Goal: Communication & Community: Answer question/provide support

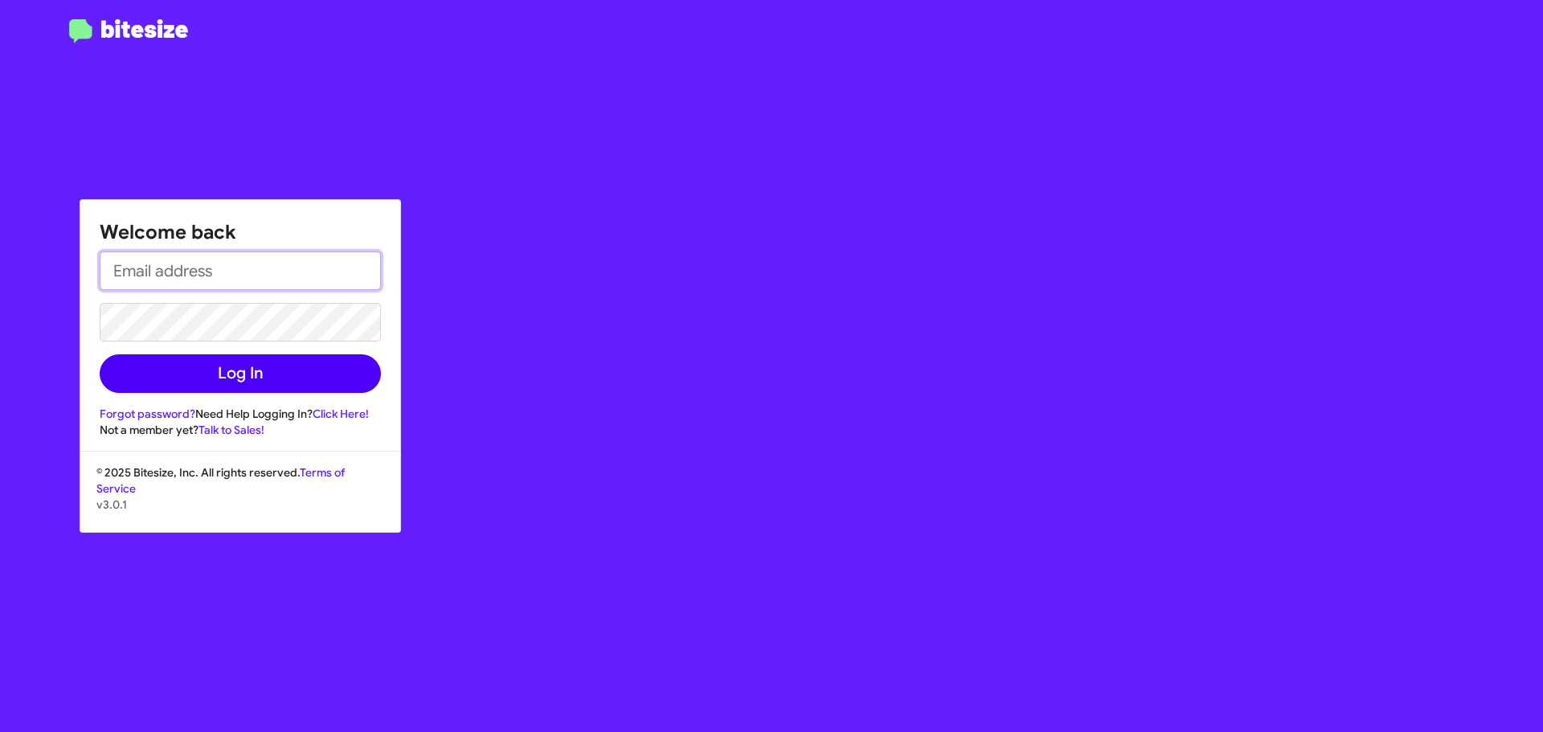
type input "[EMAIL_ADDRESS][DOMAIN_NAME]"
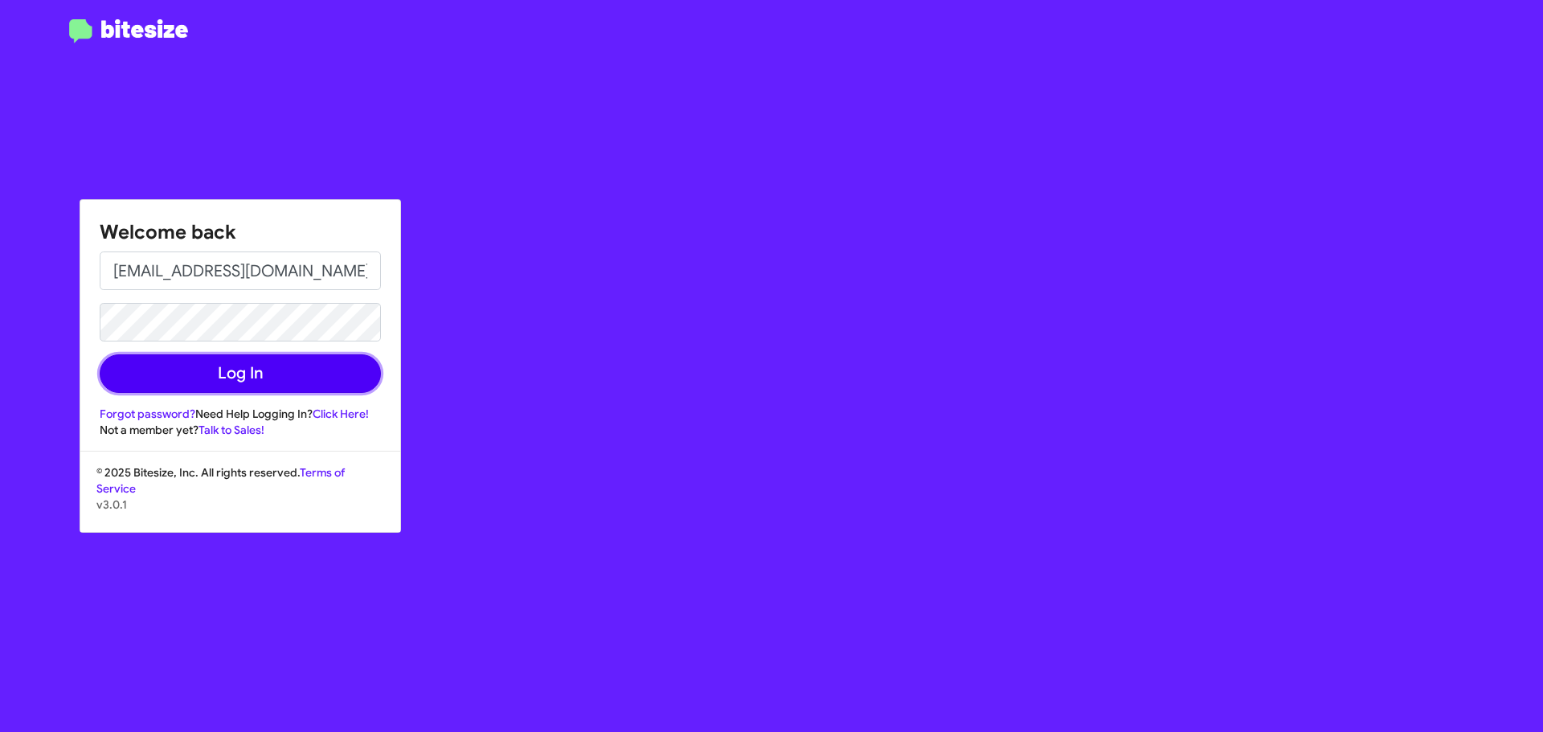
click at [172, 371] on button "Log In" at bounding box center [240, 373] width 281 height 39
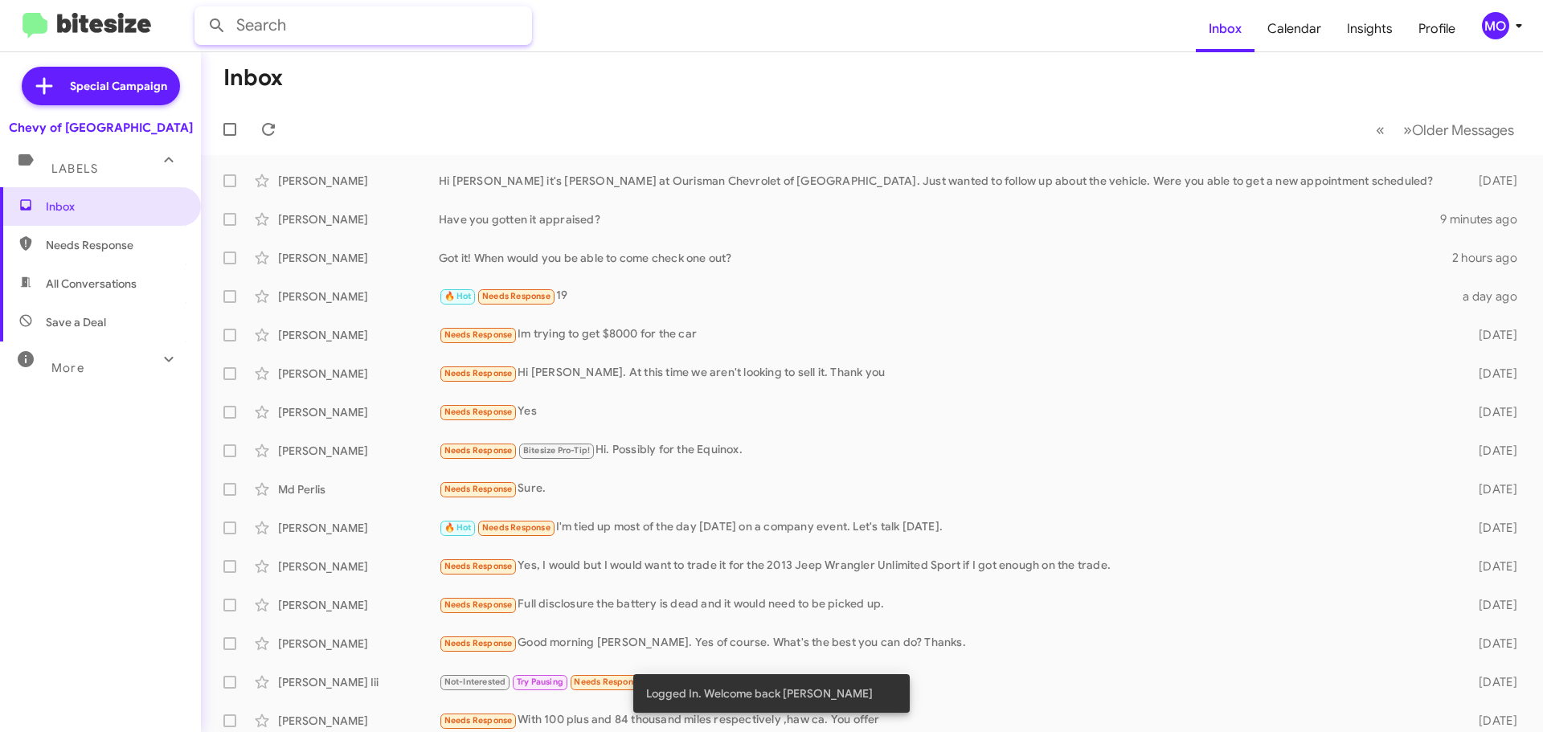
click at [266, 23] on input "text" at bounding box center [364, 25] width 338 height 39
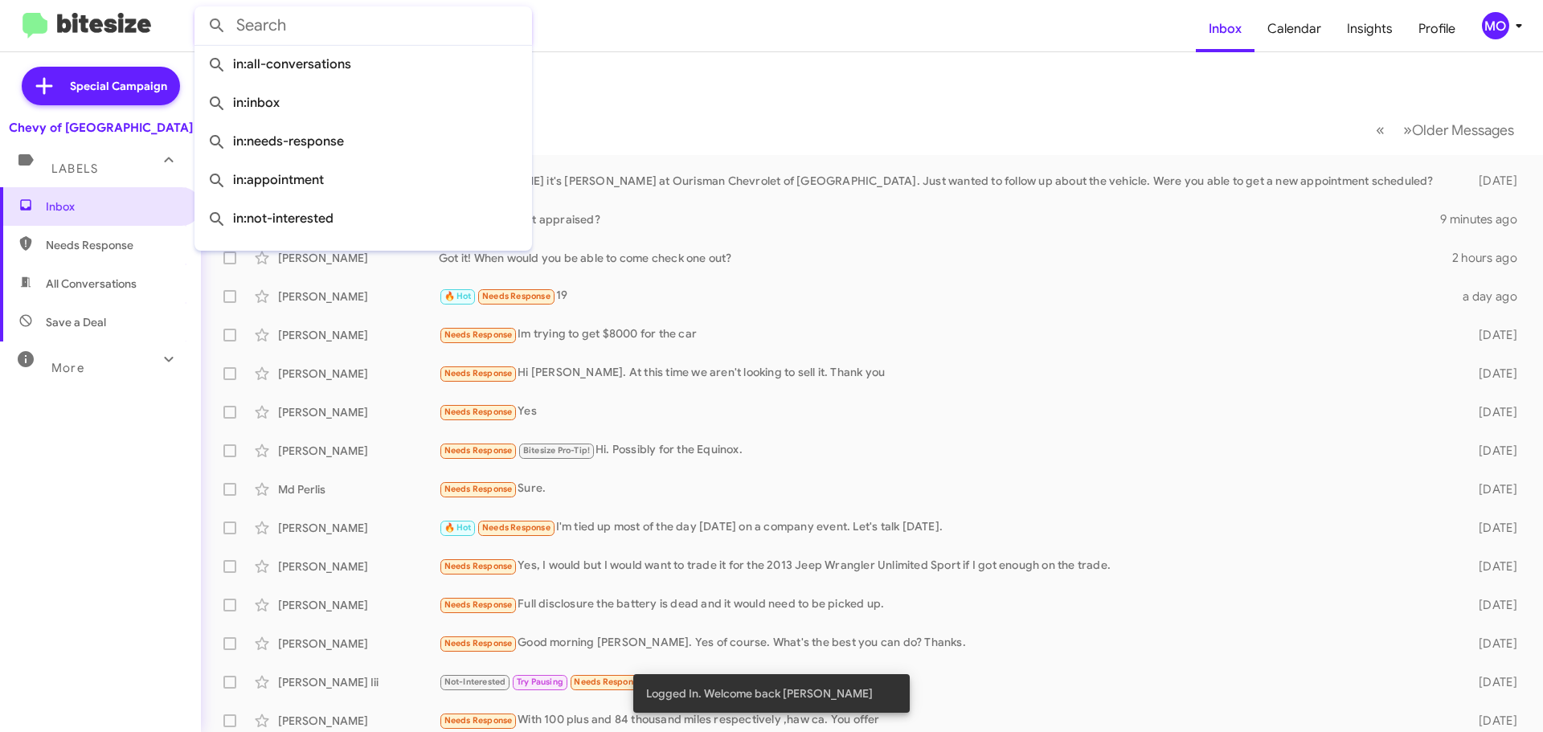
paste input "6099571504"
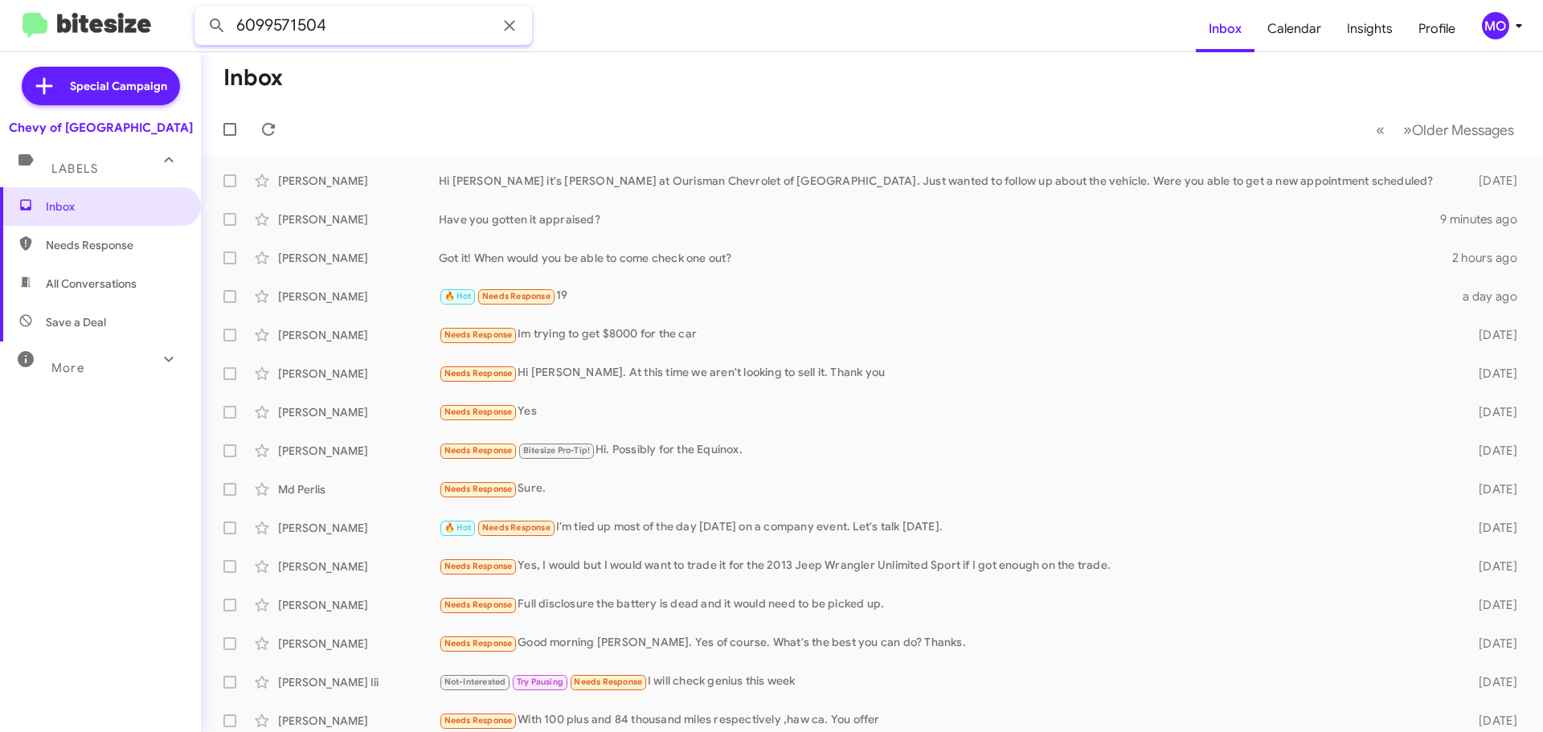
type input "6099571504"
click at [201, 10] on button at bounding box center [217, 26] width 32 height 32
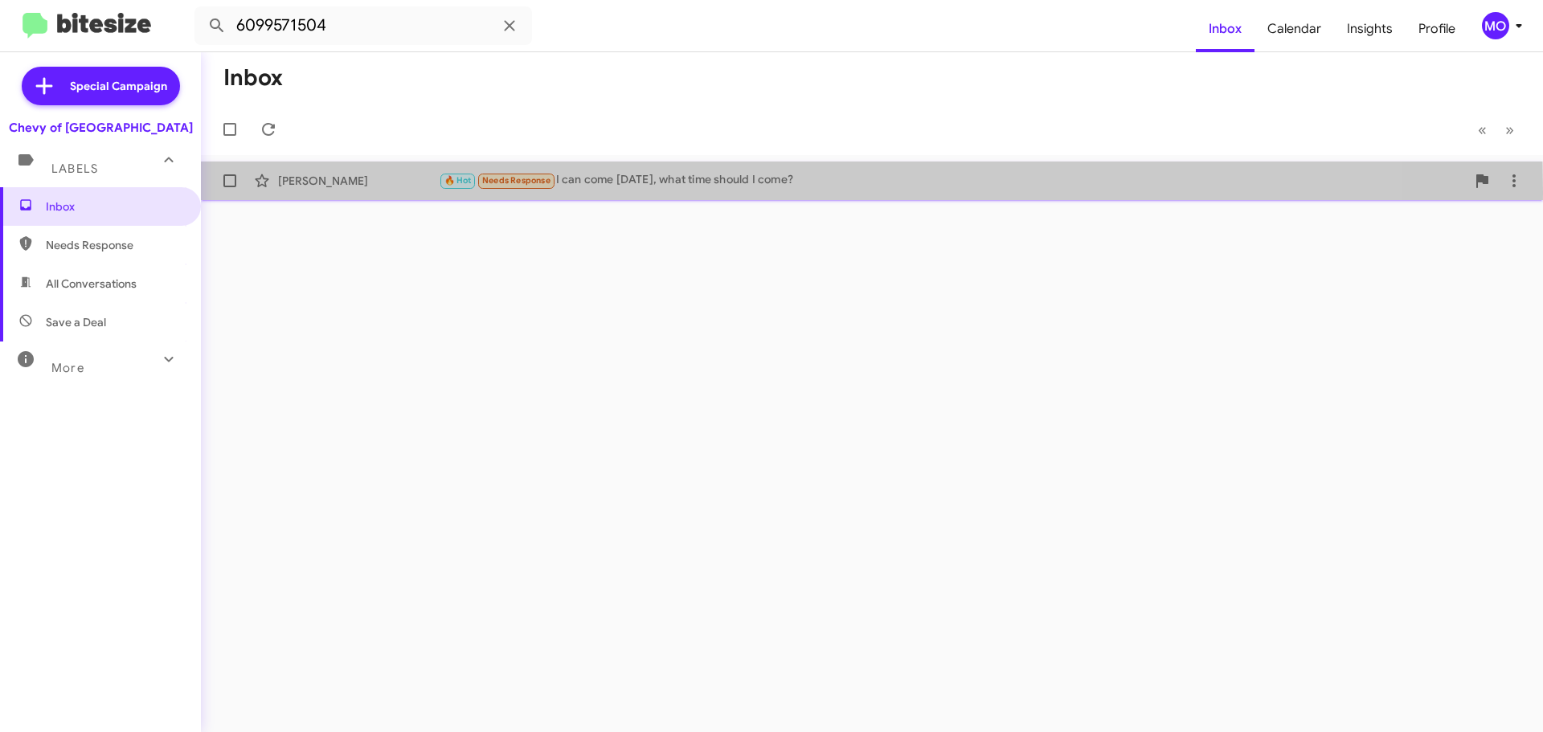
click at [350, 192] on div "[PERSON_NAME] 🔥 Hot Needs Response I can come [DATE], what time should I come? …" at bounding box center [872, 181] width 1317 height 32
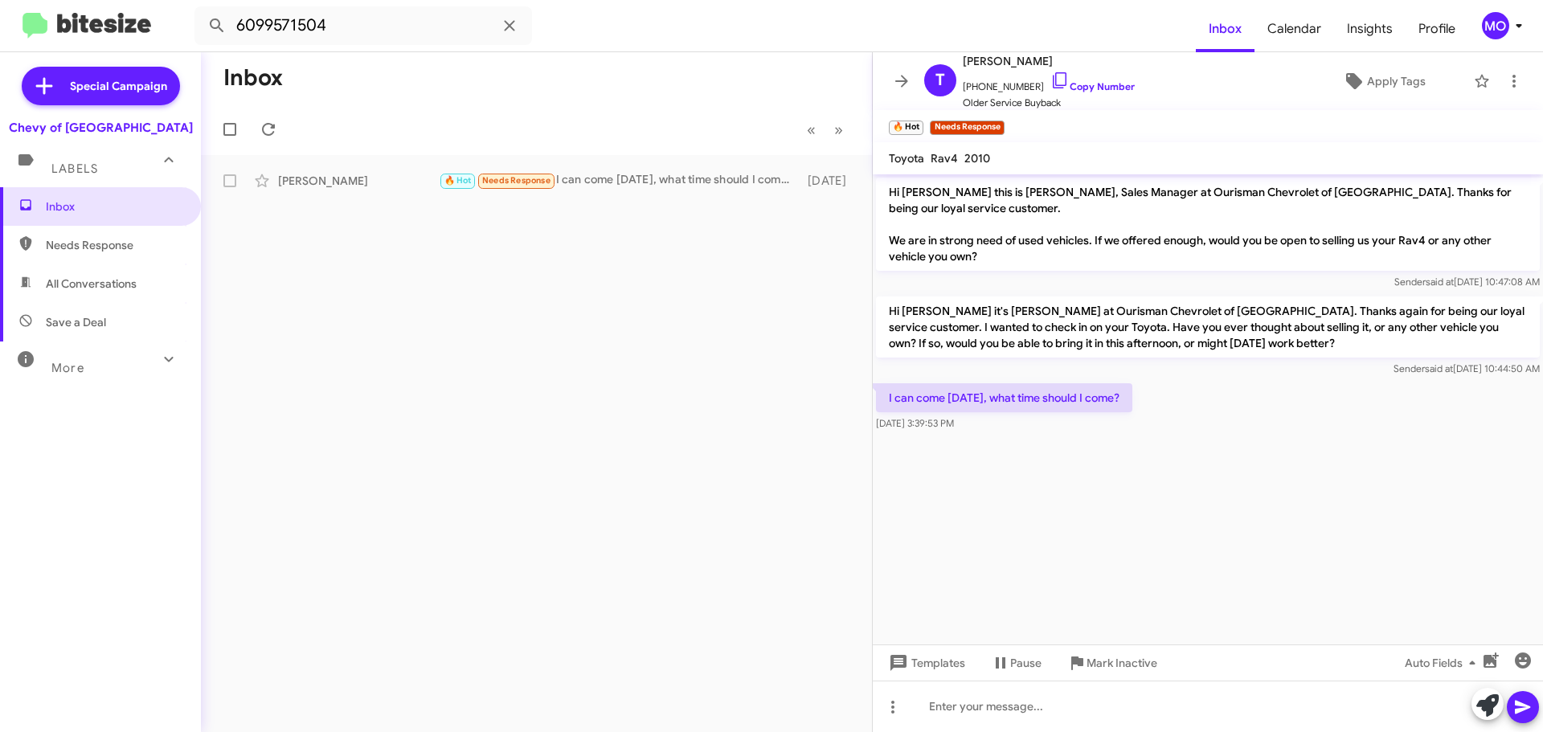
click at [981, 158] on span "2010" at bounding box center [977, 158] width 26 height 14
click at [1050, 76] on icon at bounding box center [1059, 80] width 19 height 19
copy span "2010"
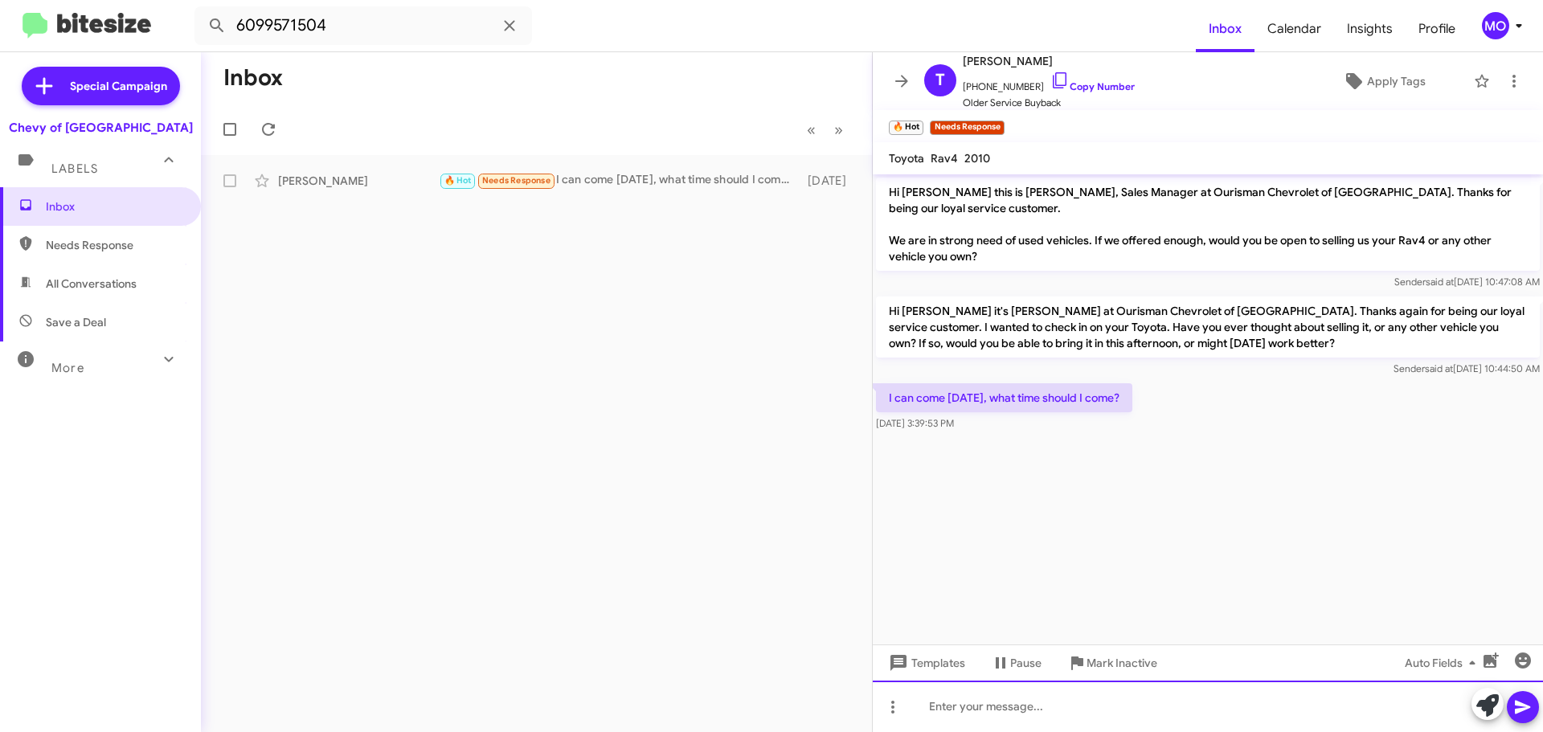
click at [1091, 719] on div at bounding box center [1208, 706] width 670 height 51
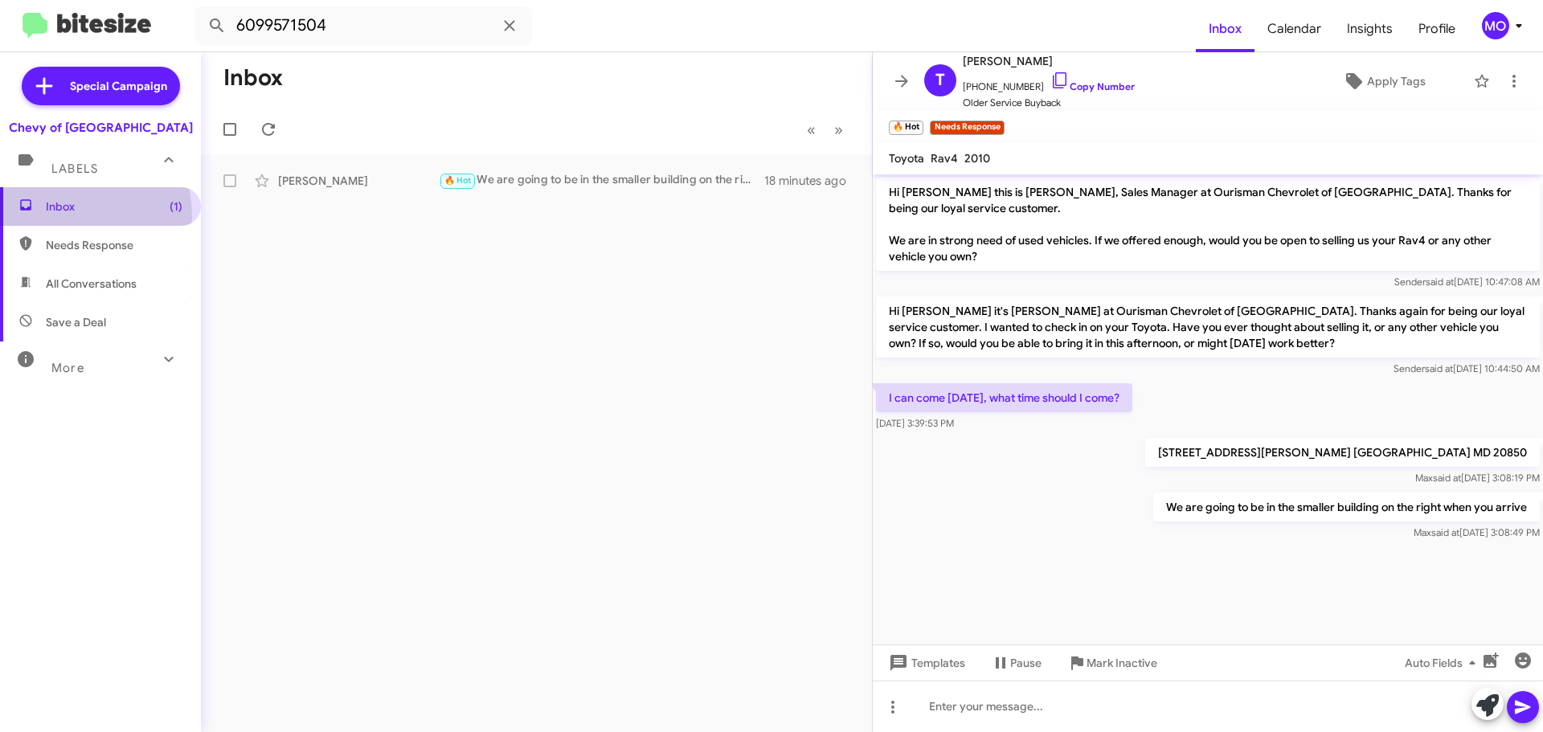
click at [52, 217] on span "Inbox (1)" at bounding box center [100, 206] width 201 height 39
